Goal: Complete application form

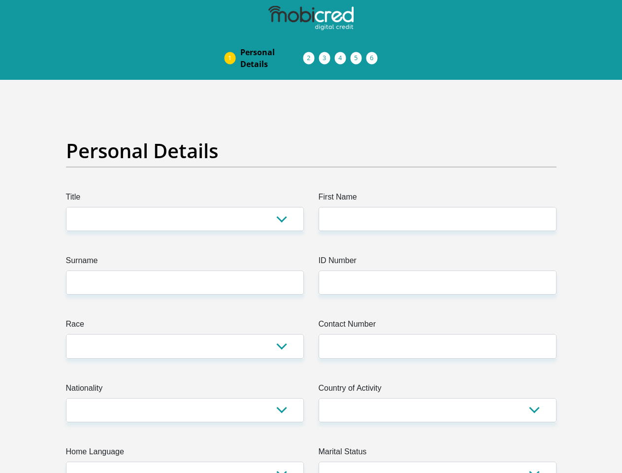
click at [0, 0] on img at bounding box center [0, 0] width 0 height 0
click at [233, 42] on link "Personal Details" at bounding box center [272, 58] width 79 height 32
click at [311, 54] on link "Acceptance of Services" at bounding box center [319, 58] width 16 height 8
click at [0, 0] on span "Documents" at bounding box center [0, 0] width 0 height 0
click at [359, 54] on link "Debicheck Mandate" at bounding box center [351, 58] width 16 height 8
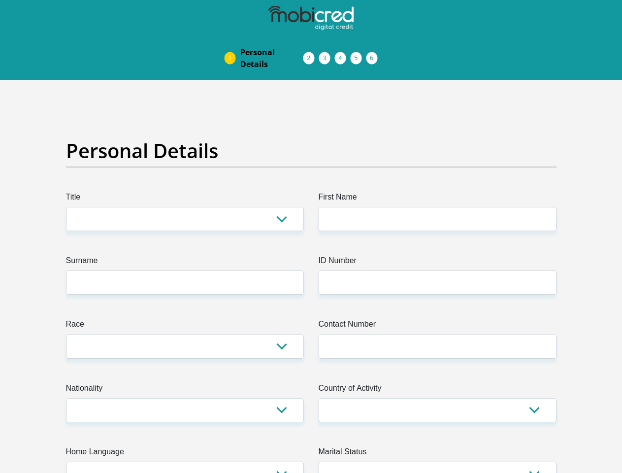
click at [374, 54] on link "Curata Authentication" at bounding box center [367, 58] width 16 height 8
click at [390, 54] on link "Pre Agreement Signoff" at bounding box center [382, 58] width 16 height 8
